Goal: Task Accomplishment & Management: Complete application form

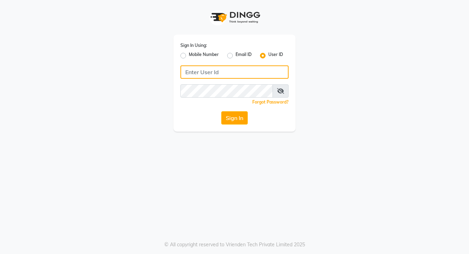
type input "galaxy"
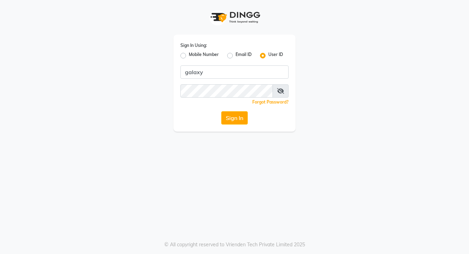
click at [279, 92] on icon at bounding box center [280, 91] width 7 height 6
click at [234, 123] on button "Sign In" at bounding box center [234, 117] width 27 height 13
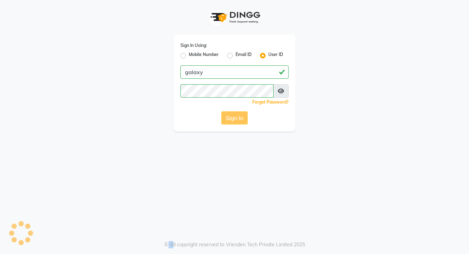
click at [234, 122] on div "Sign In" at bounding box center [235, 117] width 108 height 13
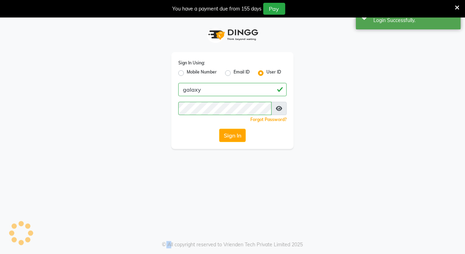
select select "service"
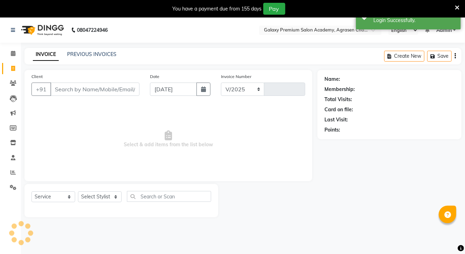
select select "en"
select select "3555"
type input "0726"
click at [199, 95] on button "button" at bounding box center [203, 88] width 14 height 13
select select "9"
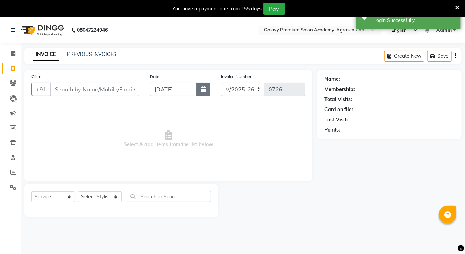
select select "2025"
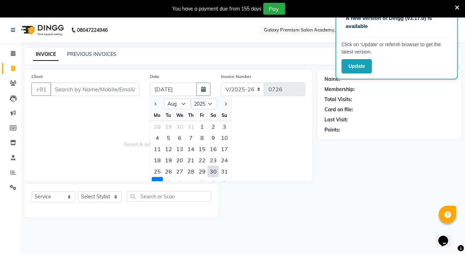
select select "9"
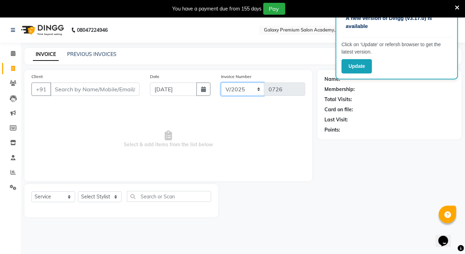
click at [255, 87] on select "V/2025 V/2025-26" at bounding box center [243, 88] width 44 height 13
click at [258, 121] on span "Select & add items from the list below" at bounding box center [168, 139] width 274 height 70
click at [259, 89] on select "V/2025 V/2025-26" at bounding box center [243, 88] width 44 height 13
click at [221, 83] on select "V/2025 V/2025-26" at bounding box center [243, 88] width 44 height 13
click at [258, 90] on select "V/2025 V/2025-26" at bounding box center [243, 88] width 44 height 13
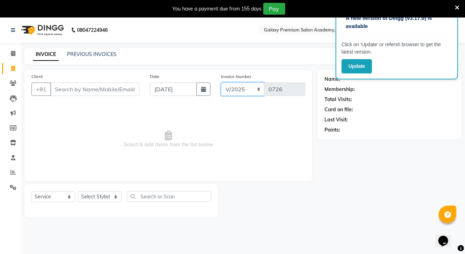
select select "3555"
click at [221, 83] on select "V/2025 V/2025-26" at bounding box center [243, 88] width 44 height 13
click at [100, 90] on input "Client" at bounding box center [94, 88] width 89 height 13
click at [106, 134] on span "Select & add items from the list below" at bounding box center [168, 139] width 274 height 70
click at [192, 91] on input "[DATE]" at bounding box center [173, 88] width 47 height 13
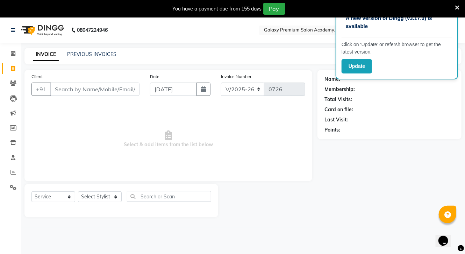
select select "9"
select select "2025"
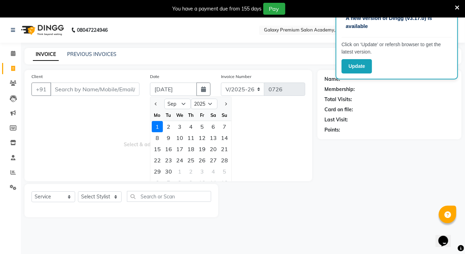
drag, startPoint x: 73, startPoint y: 136, endPoint x: 78, endPoint y: 133, distance: 5.8
click at [74, 136] on span "Select & add items from the list below" at bounding box center [168, 139] width 274 height 70
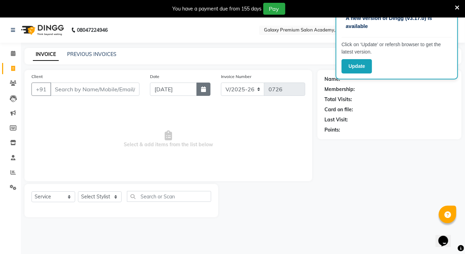
click at [202, 89] on icon "button" at bounding box center [203, 89] width 5 height 6
select select "9"
select select "2025"
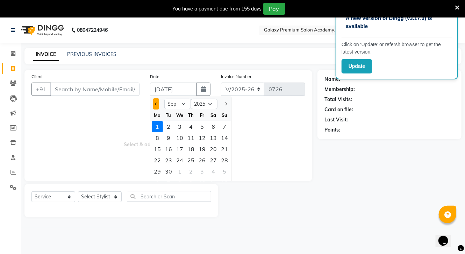
click at [156, 104] on span "Previous month" at bounding box center [156, 103] width 3 height 3
click at [155, 104] on span "Previous month" at bounding box center [156, 103] width 3 height 3
click at [156, 102] on button "Previous month" at bounding box center [156, 103] width 6 height 11
select select "6"
click at [198, 172] on div "27" at bounding box center [201, 171] width 11 height 11
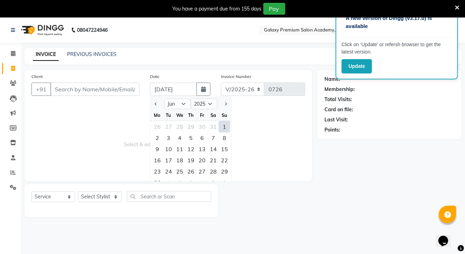
type input "[DATE]"
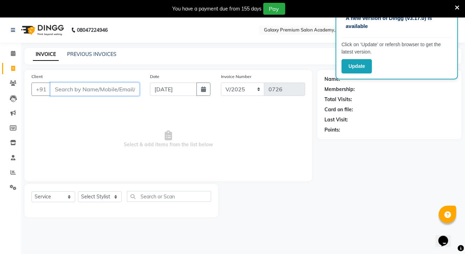
click at [86, 91] on input "Client" at bounding box center [94, 88] width 89 height 13
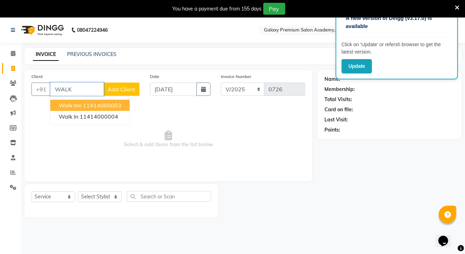
click at [108, 103] on ngb-highlight "11414000003" at bounding box center [102, 105] width 38 height 7
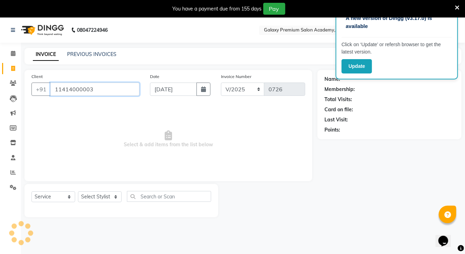
type input "11414000003"
click at [98, 200] on select "Select Stylist [PERSON_NAME] CHOTI choti mamta dhanno gayatri [PERSON_NAME] [PE…" at bounding box center [100, 196] width 44 height 11
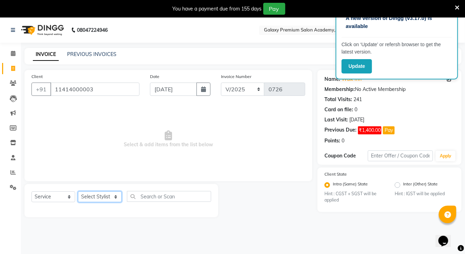
select select "17614"
click at [78, 192] on select "Select Stylist [PERSON_NAME] CHOTI choti mamta dhanno gayatri [PERSON_NAME] [PE…" at bounding box center [100, 196] width 44 height 11
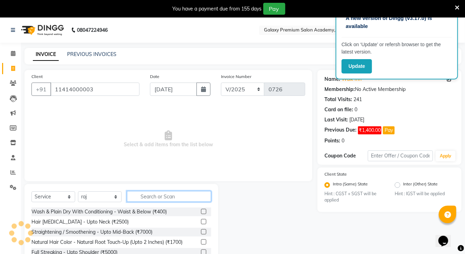
click at [168, 195] on input "text" at bounding box center [169, 196] width 84 height 11
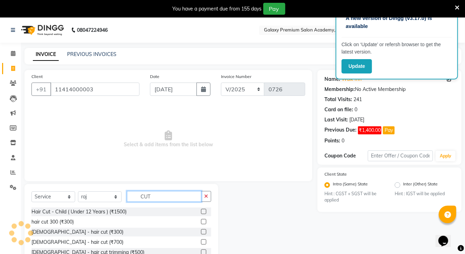
type input "CUT"
click at [201, 233] on label at bounding box center [203, 231] width 5 height 5
click at [201, 233] on input "checkbox" at bounding box center [203, 232] width 5 height 5
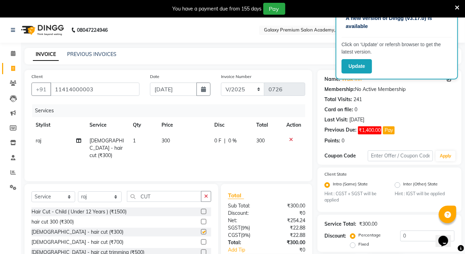
checkbox input "false"
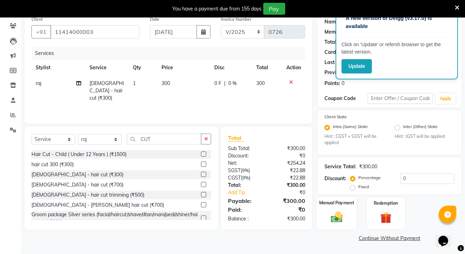
click at [337, 208] on div "Manual Payment" at bounding box center [336, 212] width 40 height 33
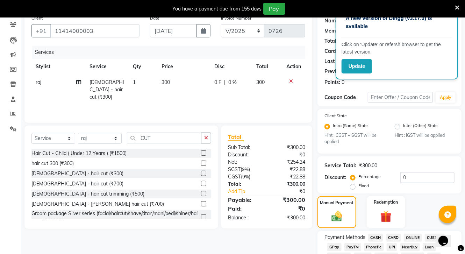
click at [416, 236] on span "ONLINE" at bounding box center [412, 237] width 18 height 8
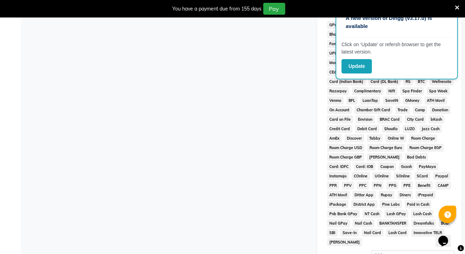
scroll to position [354, 0]
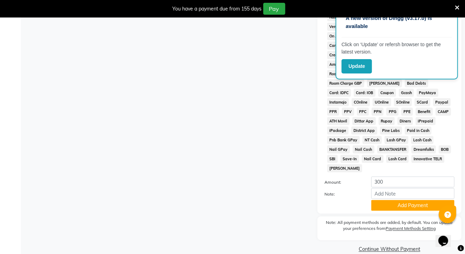
drag, startPoint x: 468, startPoint y: 189, endPoint x: 9, endPoint y: 0, distance: 496.3
click at [413, 203] on button "Add Payment" at bounding box center [412, 205] width 83 height 11
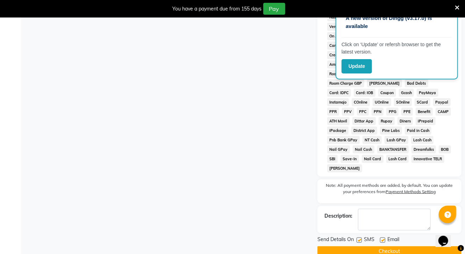
click at [398, 248] on button "Checkout" at bounding box center [389, 251] width 144 height 11
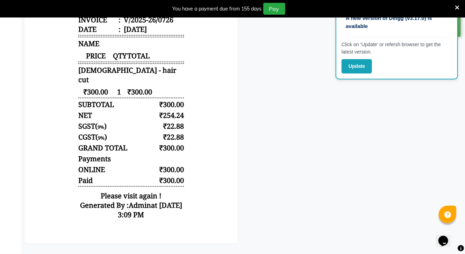
scroll to position [39, 0]
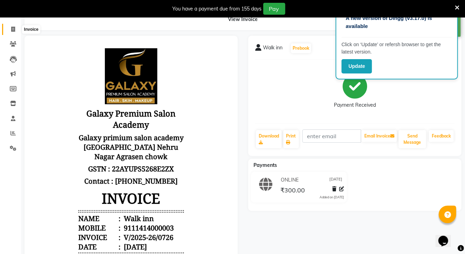
click at [10, 29] on span at bounding box center [13, 30] width 12 height 8
select select "service"
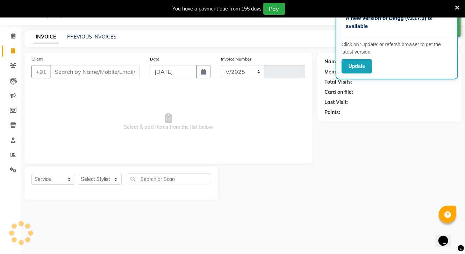
select select "3555"
type input "0727"
click at [209, 70] on button "button" at bounding box center [203, 71] width 14 height 13
select select "9"
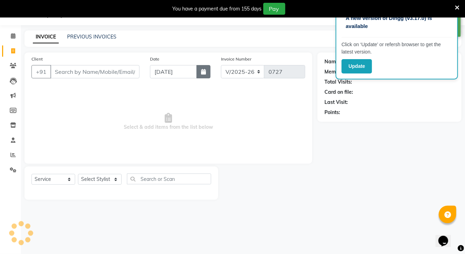
select select "2025"
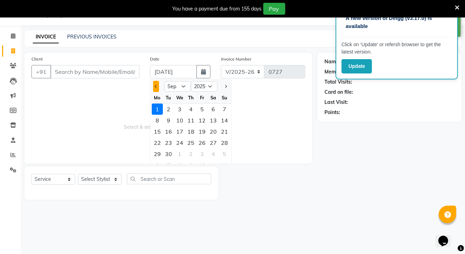
click at [155, 85] on button "Previous month" at bounding box center [156, 86] width 6 height 11
click at [158, 84] on button "Previous month" at bounding box center [156, 86] width 6 height 11
select select "6"
click at [204, 152] on div "27" at bounding box center [201, 153] width 11 height 11
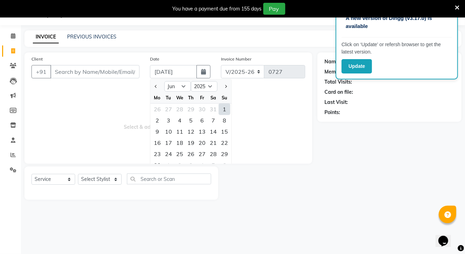
type input "[DATE]"
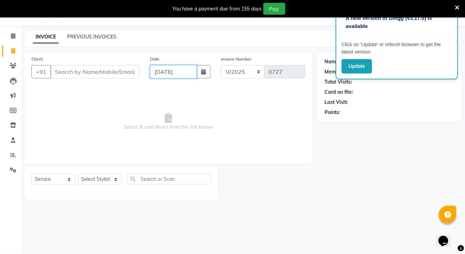
click at [194, 74] on input "[DATE]" at bounding box center [173, 71] width 47 height 13
select select "6"
select select "2025"
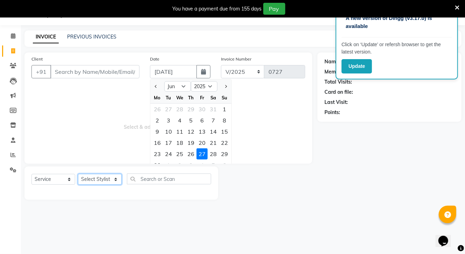
click at [109, 182] on select "Select Stylist [PERSON_NAME] CHOTI choti mamta dhanno gayatri [PERSON_NAME] [PE…" at bounding box center [100, 179] width 44 height 11
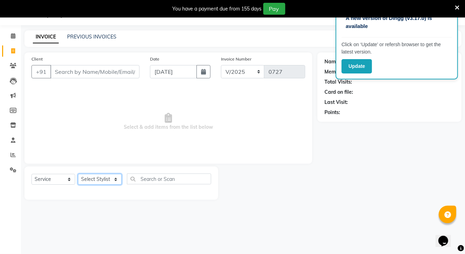
click at [109, 177] on select "Select Stylist [PERSON_NAME] CHOTI choti mamta dhanno gayatri [PERSON_NAME] [PE…" at bounding box center [100, 179] width 44 height 11
click at [172, 201] on main "INVOICE PREVIOUS INVOICES Create New Save Client +91 Date [DATE] Invoice Number…" at bounding box center [243, 120] width 444 height 180
click at [62, 180] on select "Select Service Product Membership Package Voucher Prepaid Gift Card" at bounding box center [53, 179] width 44 height 11
click at [124, 219] on div "A new version of Dingg (v3.17.0) is available Click on ‘Update’ or refersh brow…" at bounding box center [232, 127] width 465 height 254
click at [150, 179] on input "text" at bounding box center [169, 178] width 84 height 11
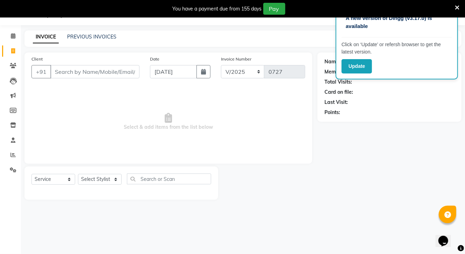
click at [457, 7] on icon at bounding box center [456, 8] width 5 height 6
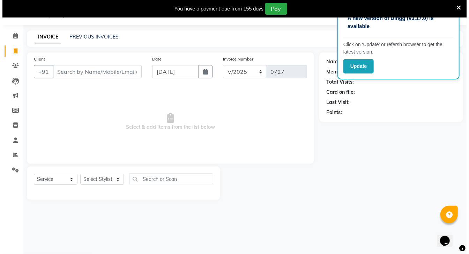
scroll to position [0, 0]
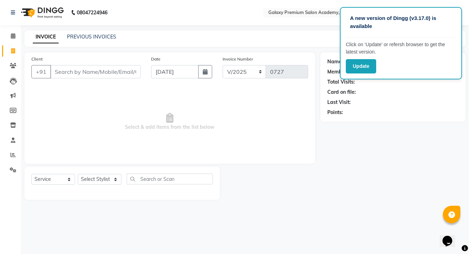
click at [345, 193] on div "Name: Membership: Total Visits: Card on file: Last Visit: Points:" at bounding box center [396, 125] width 151 height 147
click at [202, 71] on button "button" at bounding box center [205, 71] width 14 height 13
select select "6"
select select "2025"
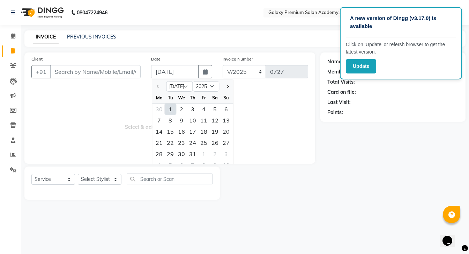
select select "6"
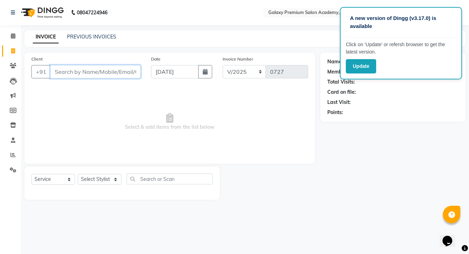
click at [73, 73] on input "Client" at bounding box center [95, 71] width 90 height 13
type input "W"
click at [89, 108] on span "Select & add items from the list below" at bounding box center [169, 122] width 277 height 70
click at [201, 73] on button "button" at bounding box center [205, 71] width 14 height 13
select select "6"
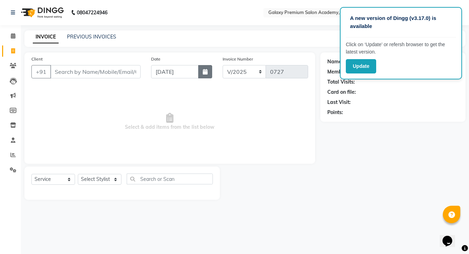
select select "2025"
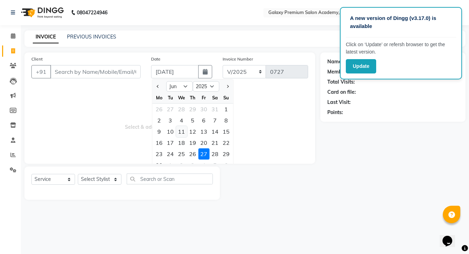
drag, startPoint x: 181, startPoint y: 129, endPoint x: 305, endPoint y: 183, distance: 134.7
click at [305, 183] on div at bounding box center [270, 182] width 101 height 33
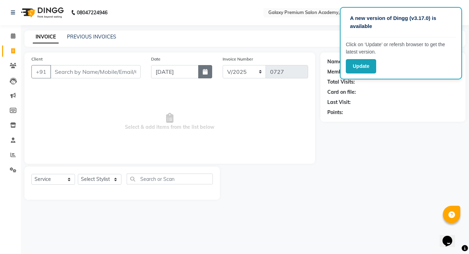
click at [208, 68] on button "button" at bounding box center [205, 71] width 14 height 13
select select "6"
select select "2025"
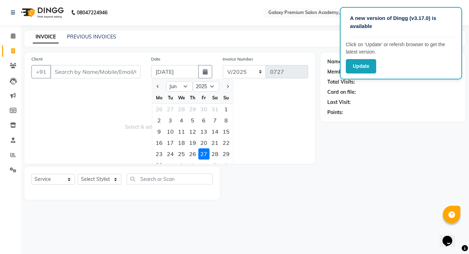
click at [266, 123] on span "Select & add items from the list below" at bounding box center [169, 122] width 277 height 70
